Goal: Task Accomplishment & Management: Use online tool/utility

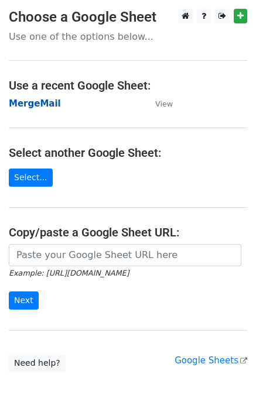
click at [38, 105] on strong "MergeMail" at bounding box center [35, 103] width 52 height 11
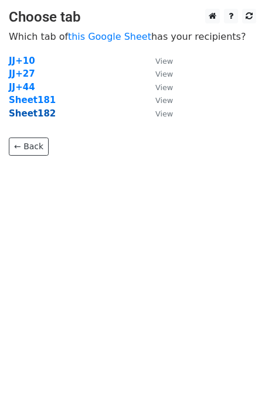
click at [32, 117] on strong "Sheet182" at bounding box center [32, 113] width 47 height 11
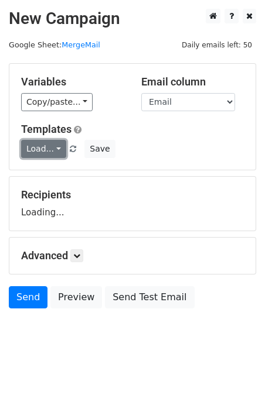
click at [46, 147] on link "Load..." at bounding box center [43, 149] width 45 height 18
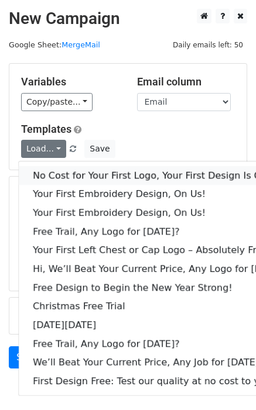
click at [73, 167] on link "No Cost for Your First Logo, Your First Design Is On Us!" at bounding box center [160, 175] width 283 height 19
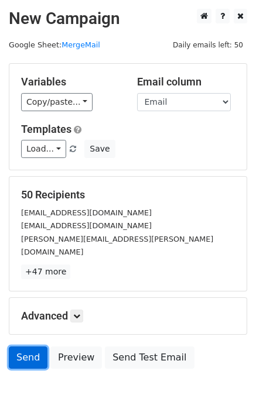
click at [17, 347] on link "Send" at bounding box center [28, 358] width 39 height 22
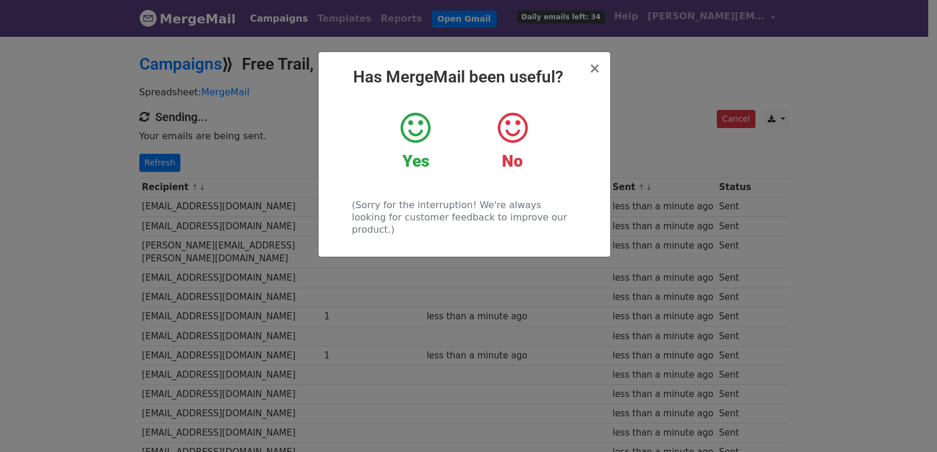
click at [181, 150] on div "× Has MergeMail been useful? Yes No (Sorry for the interruption! We're always l…" at bounding box center [468, 243] width 937 height 417
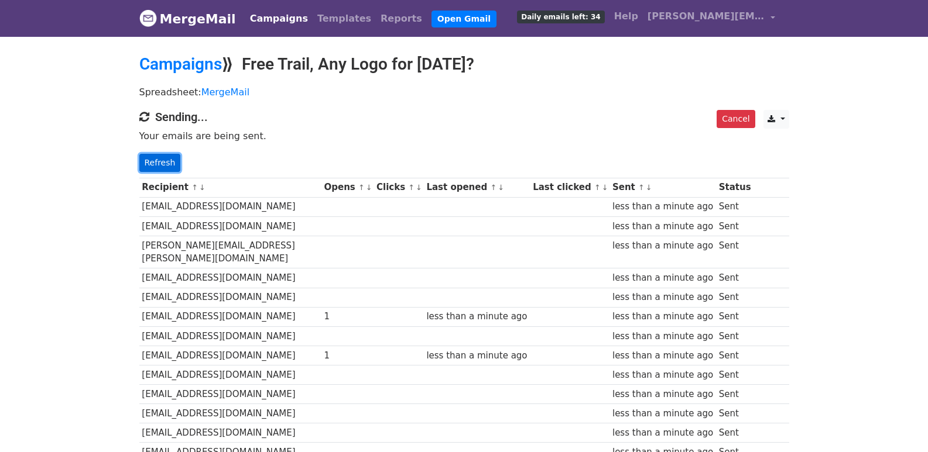
click at [162, 161] on link "Refresh" at bounding box center [160, 163] width 42 height 18
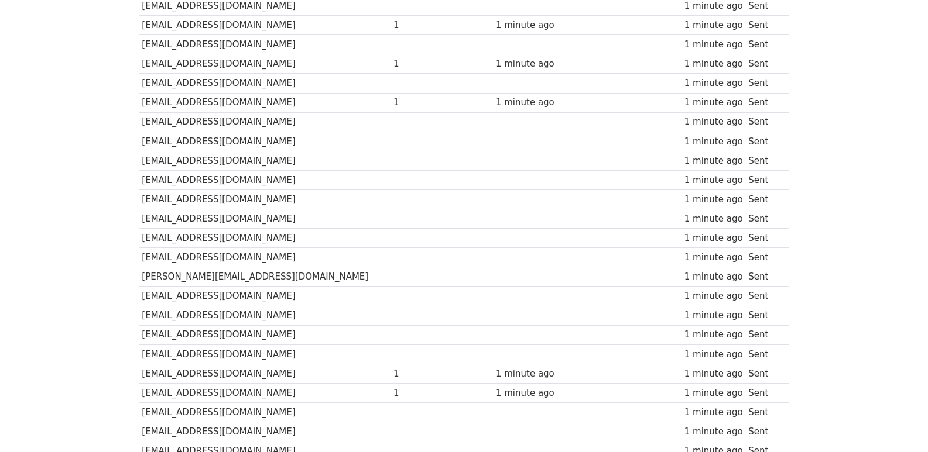
scroll to position [815, 0]
